Goal: Task Accomplishment & Management: Use online tool/utility

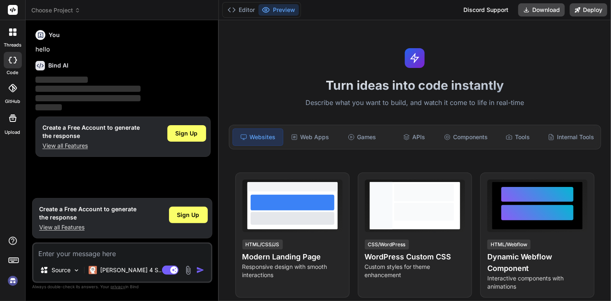
type textarea "x"
click at [536, 12] on button "Download" at bounding box center [541, 9] width 47 height 13
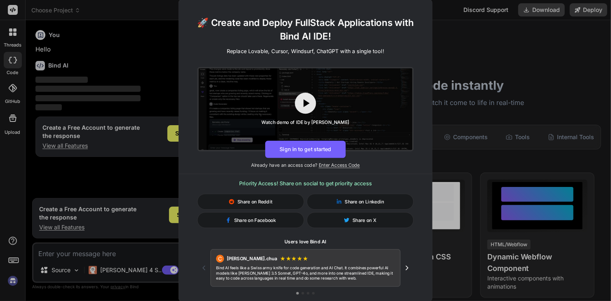
click at [409, 270] on icon "Next testimonial" at bounding box center [407, 268] width 8 height 8
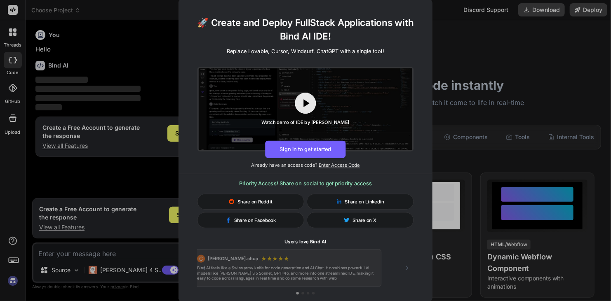
click at [409, 270] on icon "Next testimonial" at bounding box center [407, 268] width 8 height 8
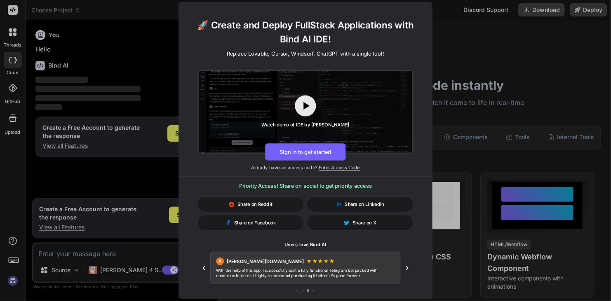
click at [409, 270] on icon "Next testimonial" at bounding box center [407, 268] width 8 height 8
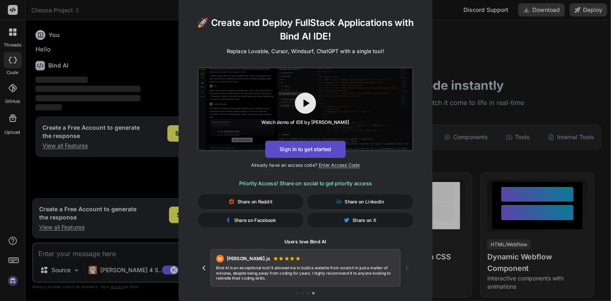
click at [298, 153] on button "Sign in to get started" at bounding box center [305, 149] width 80 height 17
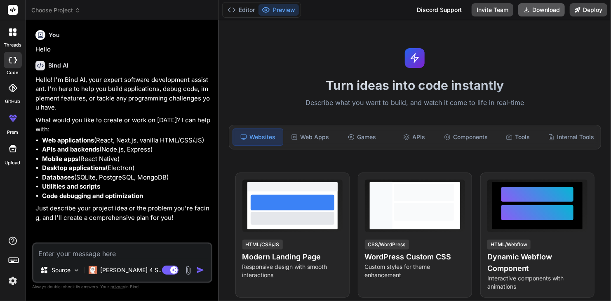
click at [545, 12] on button "Download" at bounding box center [541, 9] width 47 height 13
click at [254, 6] on button "Editor" at bounding box center [241, 10] width 34 height 12
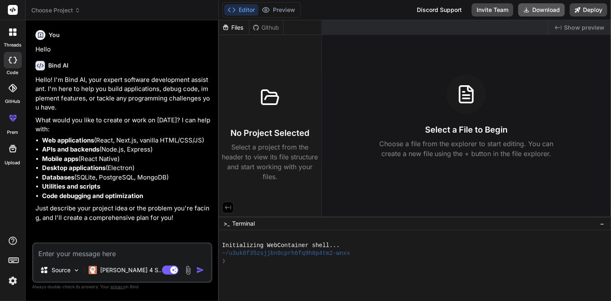
click at [540, 7] on button "Download" at bounding box center [541, 9] width 47 height 13
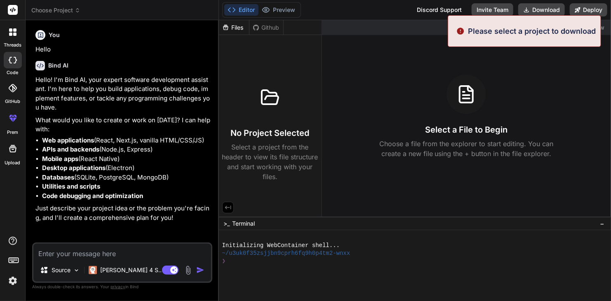
click at [530, 36] on p "Please select a project to download" at bounding box center [532, 31] width 128 height 11
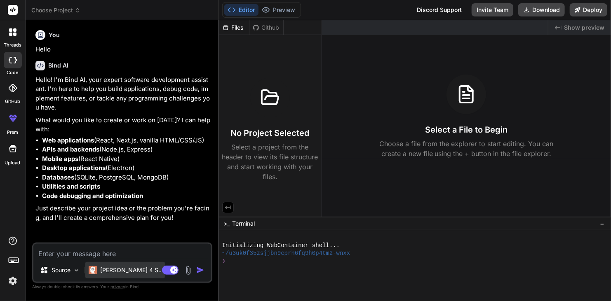
click at [120, 270] on p "Claude 4 S.." at bounding box center [130, 270] width 61 height 8
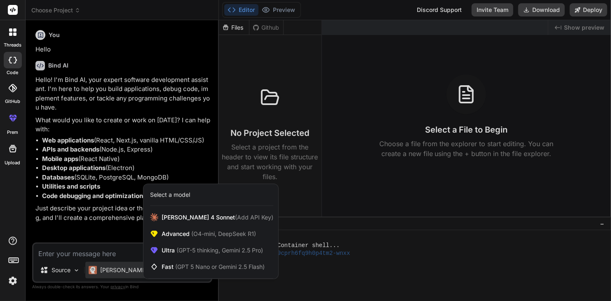
click at [64, 271] on div at bounding box center [305, 150] width 611 height 301
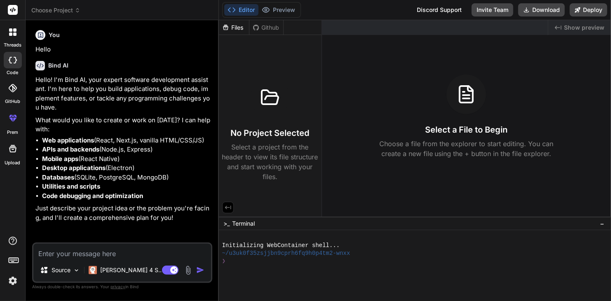
click at [64, 271] on p "Source" at bounding box center [61, 270] width 19 height 8
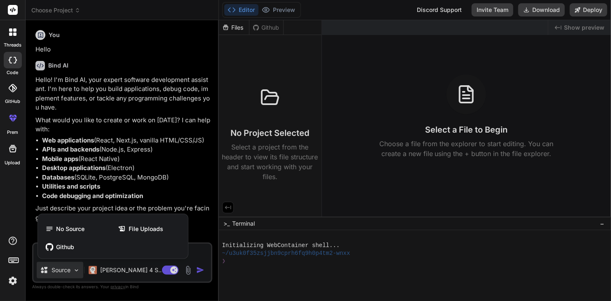
click at [151, 170] on div at bounding box center [305, 150] width 611 height 301
type textarea "x"
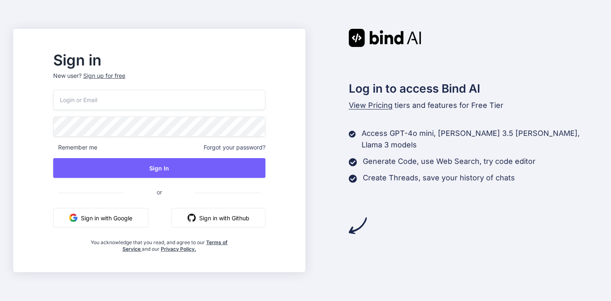
click at [125, 222] on button "Sign in with Google" at bounding box center [100, 218] width 95 height 20
